Goal: Navigation & Orientation: Find specific page/section

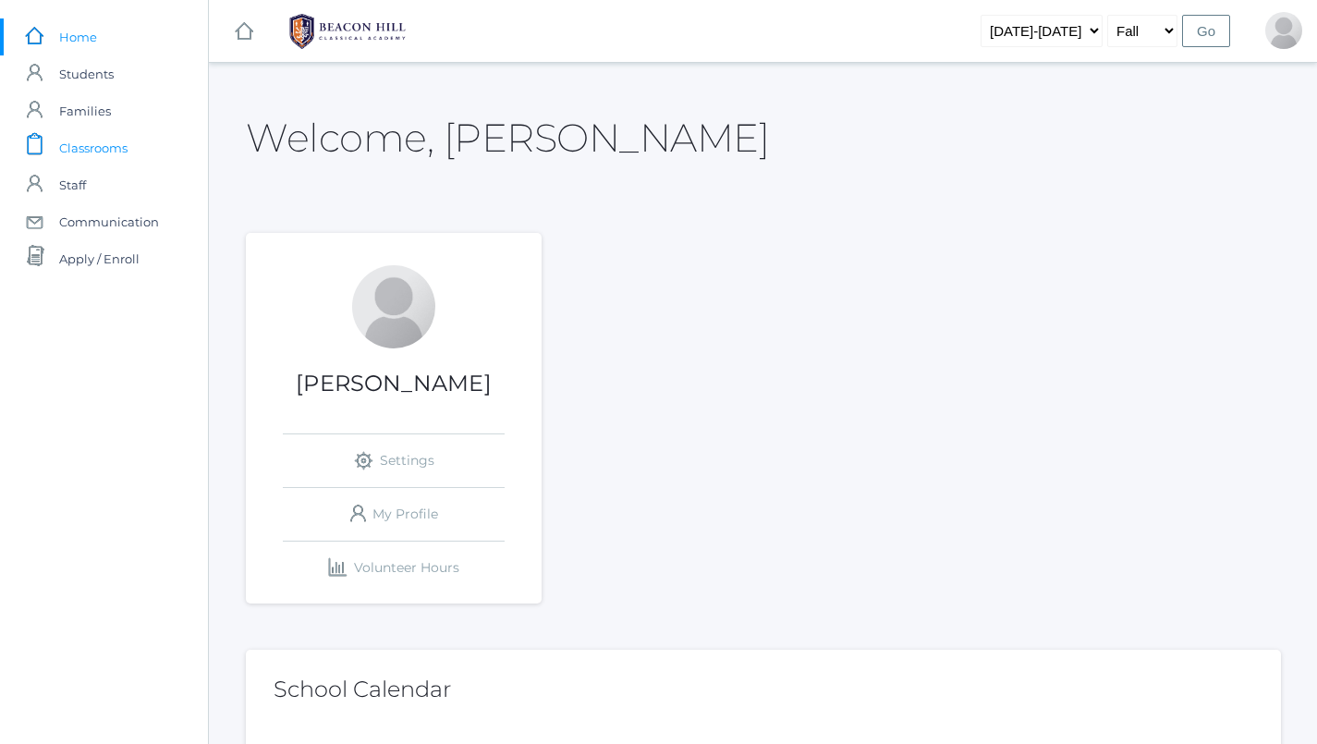
click at [98, 141] on span "Classrooms" at bounding box center [93, 147] width 68 height 37
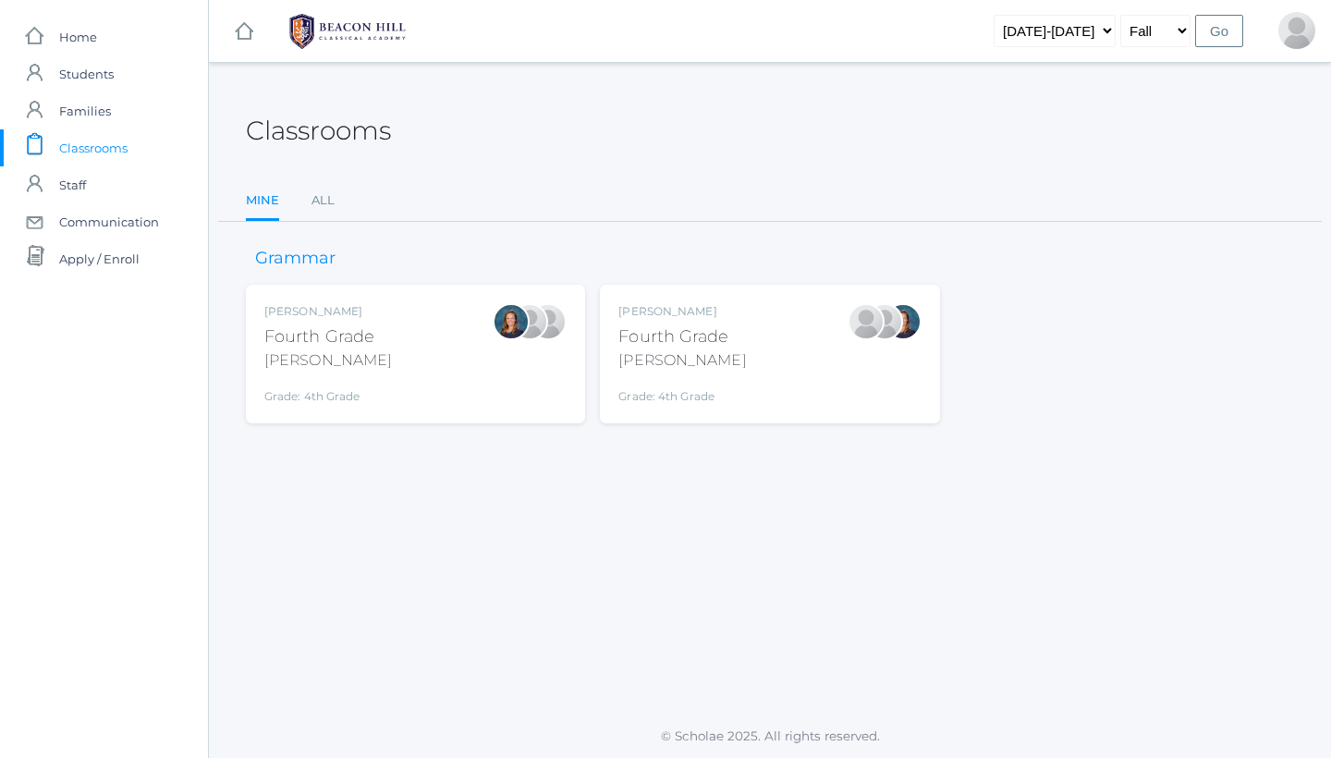
click at [672, 335] on div "Fourth Grade" at bounding box center [682, 336] width 128 height 25
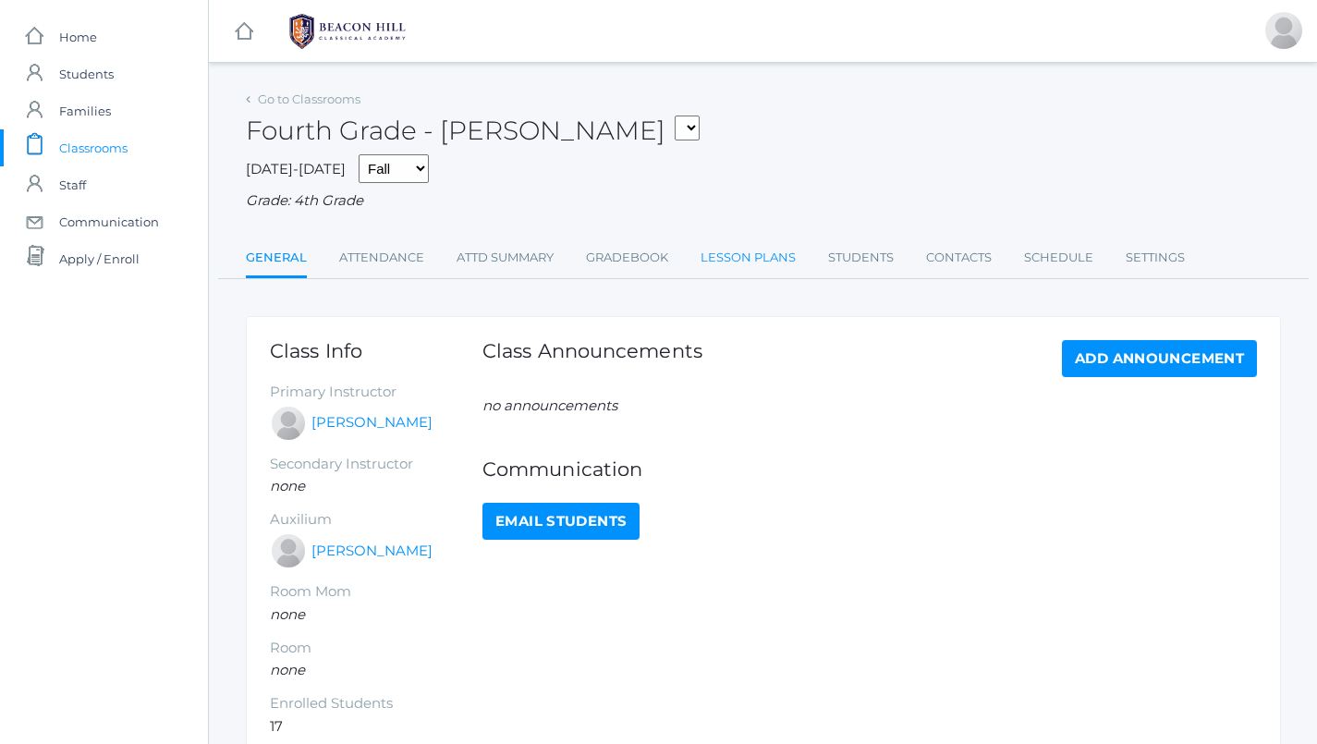
click at [743, 243] on link "Lesson Plans" at bounding box center [747, 257] width 95 height 37
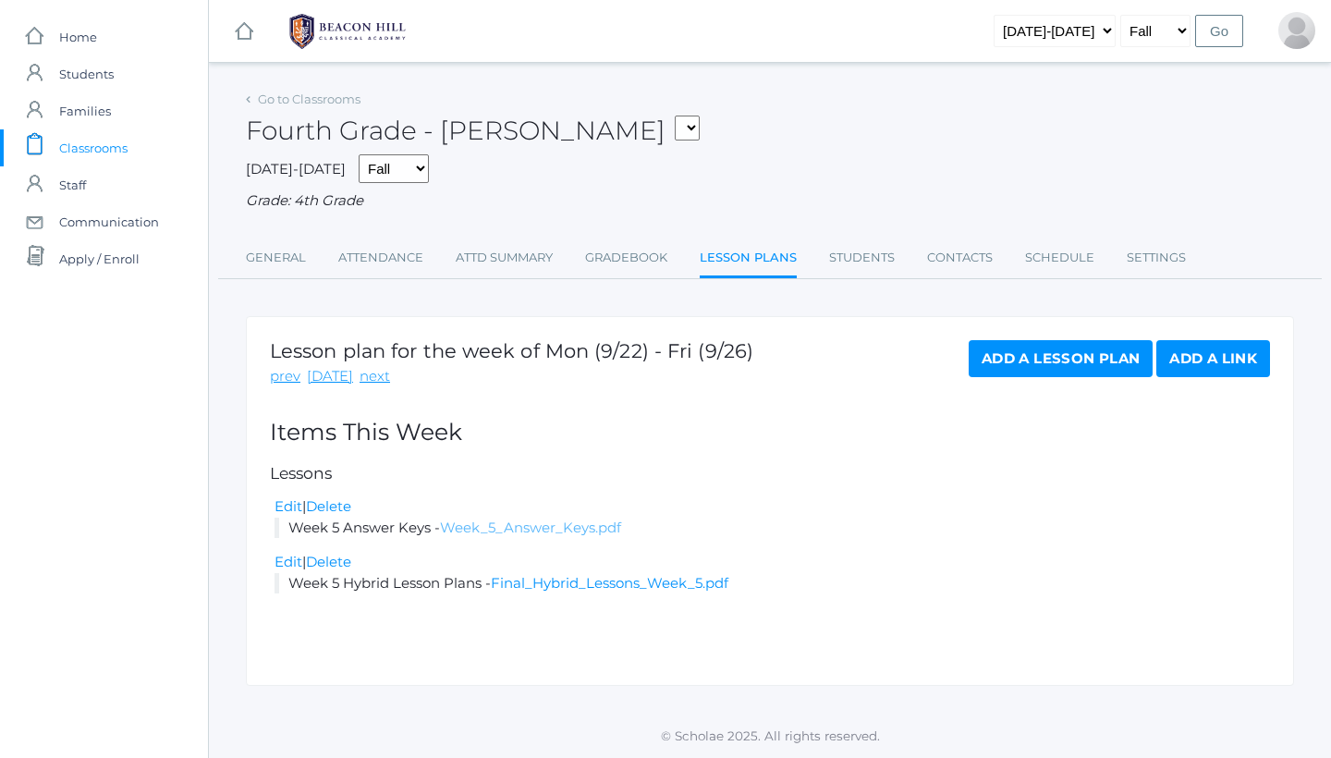
click at [546, 521] on link "Week_5_Answer_Keys.pdf" at bounding box center [530, 527] width 181 height 18
click at [573, 574] on link "Final_Hybrid_Lessons_Week_5.pdf" at bounding box center [609, 583] width 237 height 18
click at [642, 261] on link "Gradebook" at bounding box center [626, 257] width 82 height 37
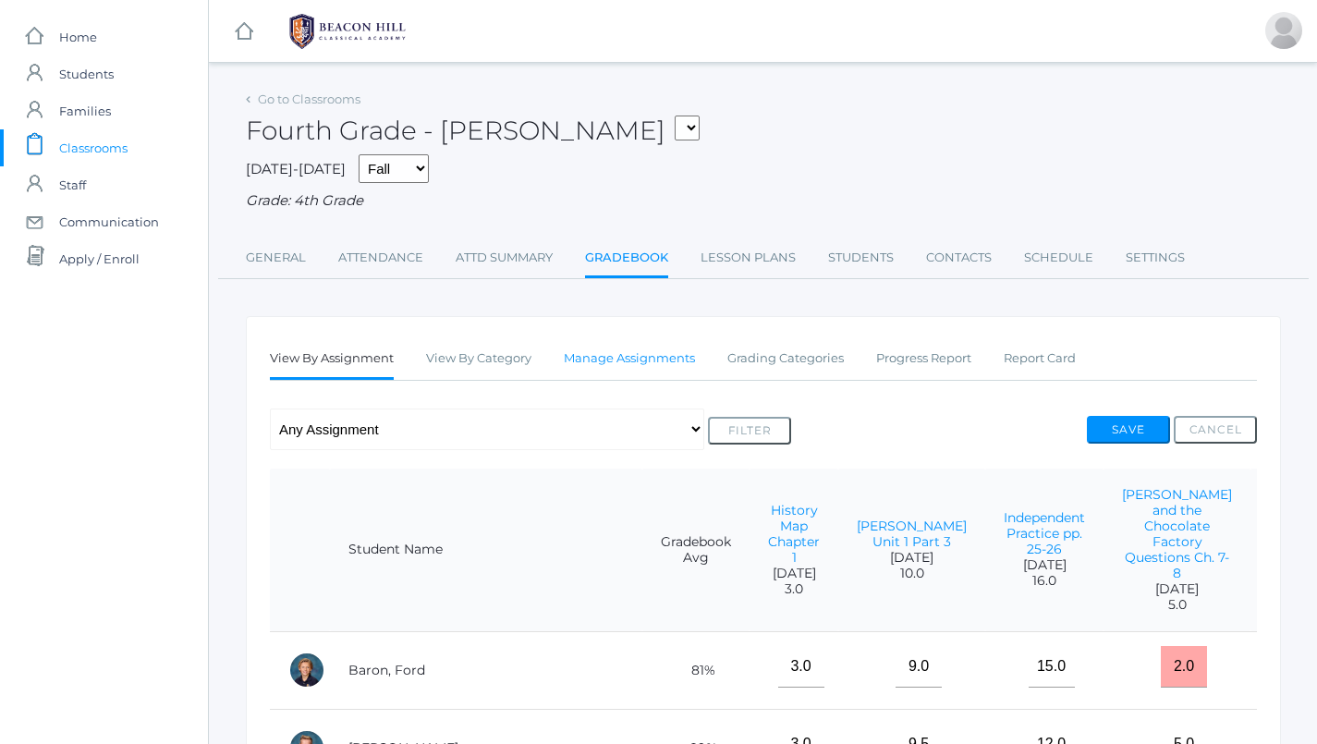
click at [657, 349] on link "Manage Assignments" at bounding box center [629, 358] width 131 height 37
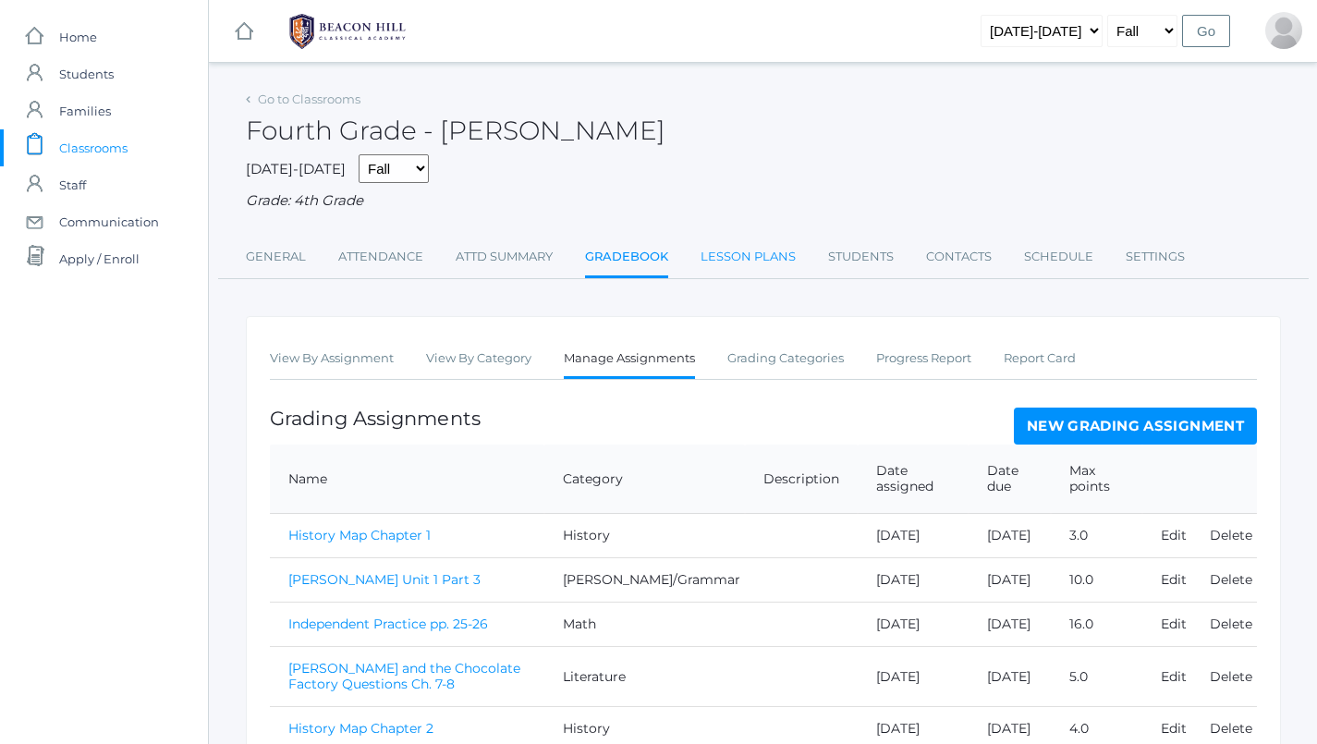
click at [752, 248] on link "Lesson Plans" at bounding box center [747, 256] width 95 height 37
